Goal: Find specific page/section: Find specific page/section

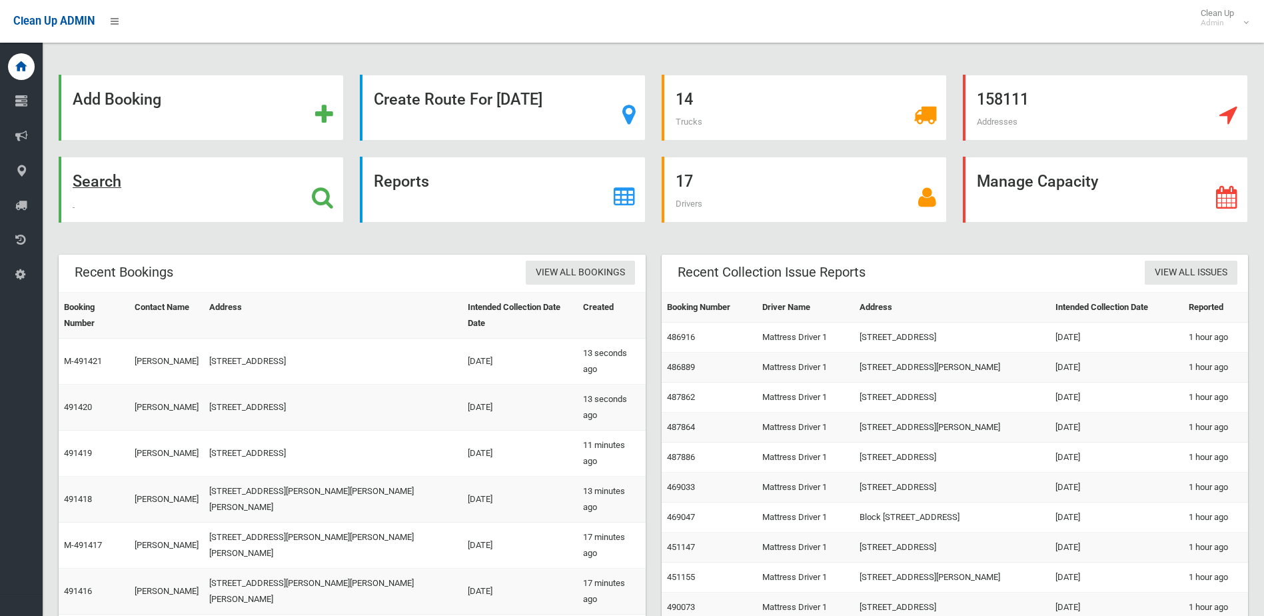
click at [97, 183] on strong "Search" at bounding box center [97, 181] width 49 height 19
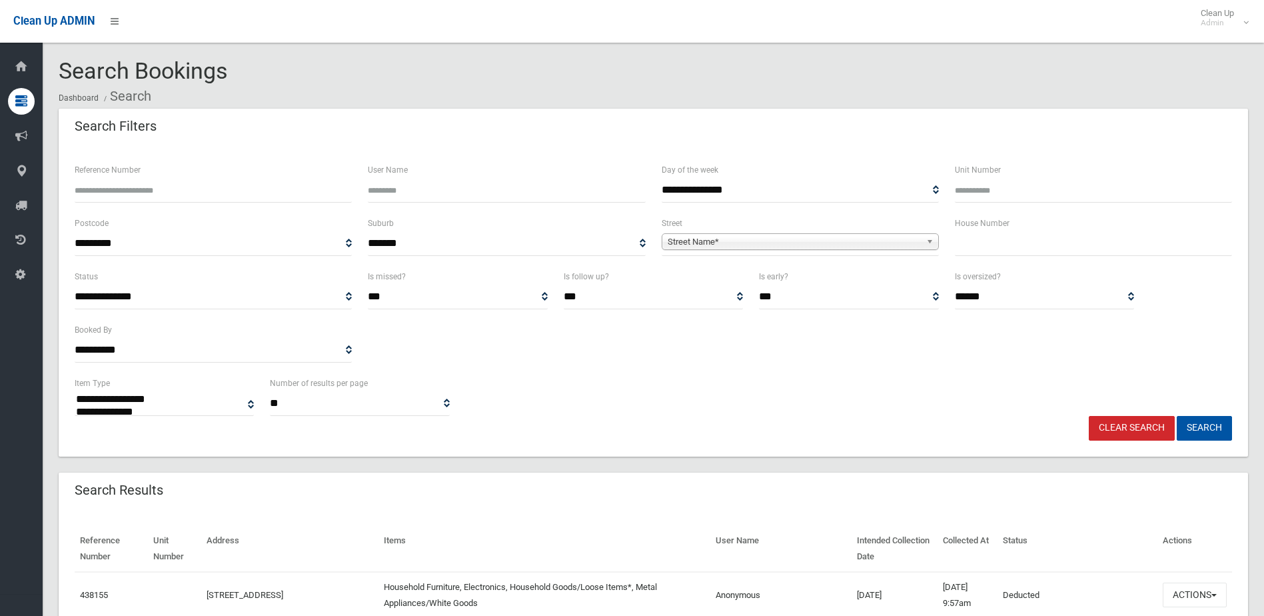
select select
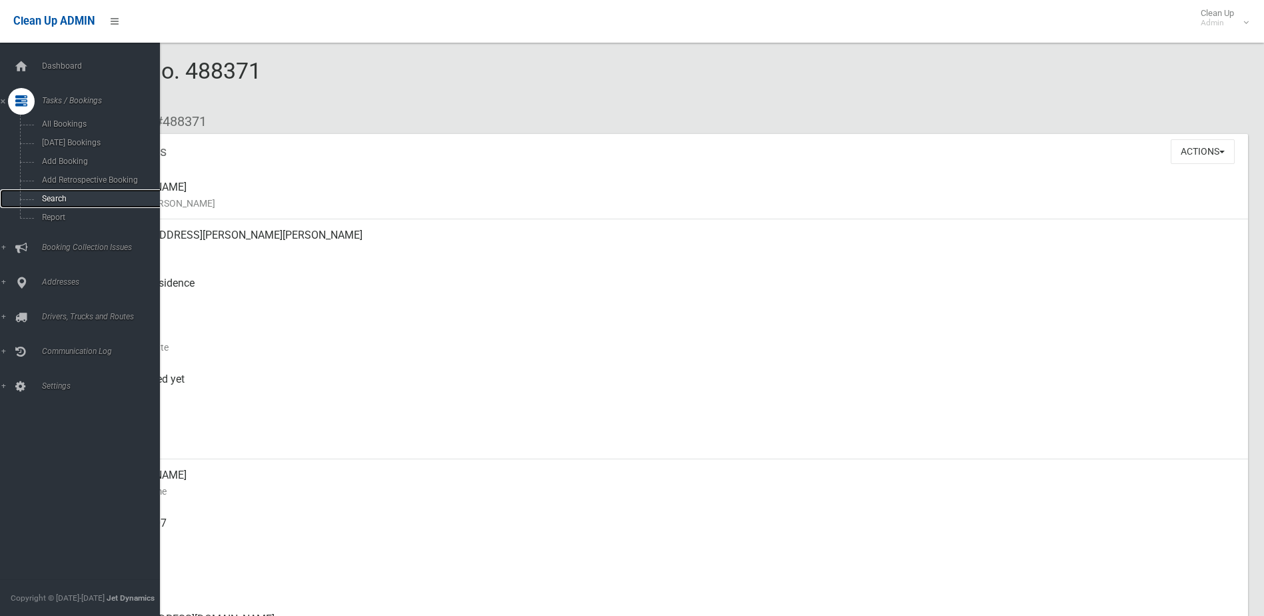
click at [43, 194] on span "Search" at bounding box center [98, 198] width 121 height 9
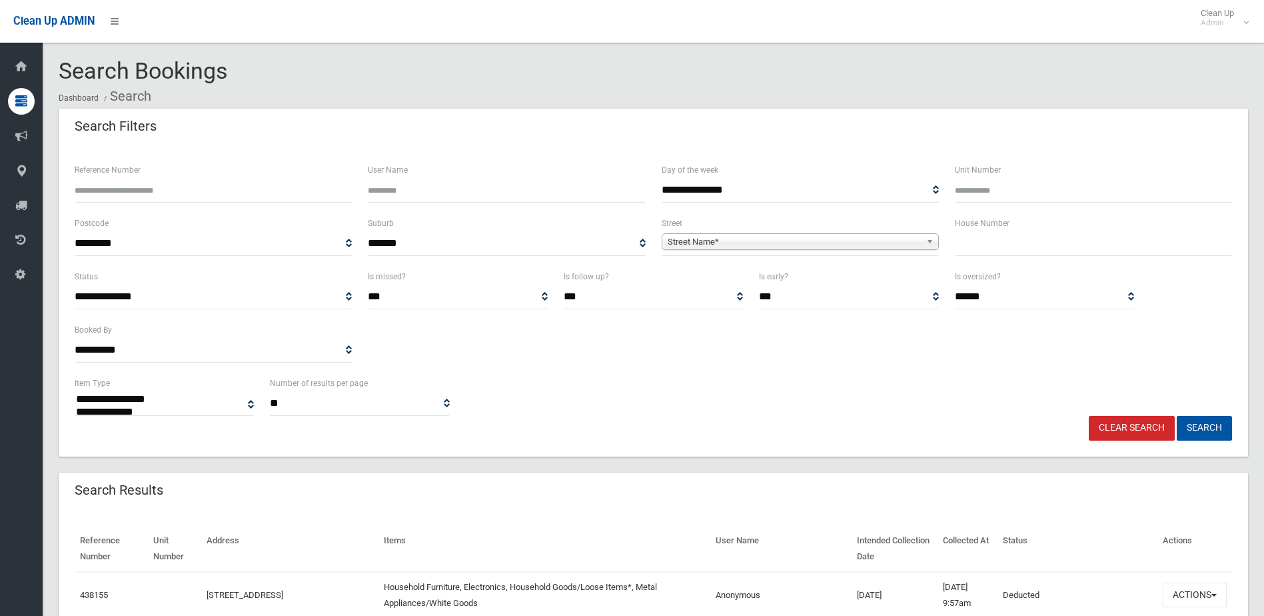
select select
